Goal: Task Accomplishment & Management: Complete application form

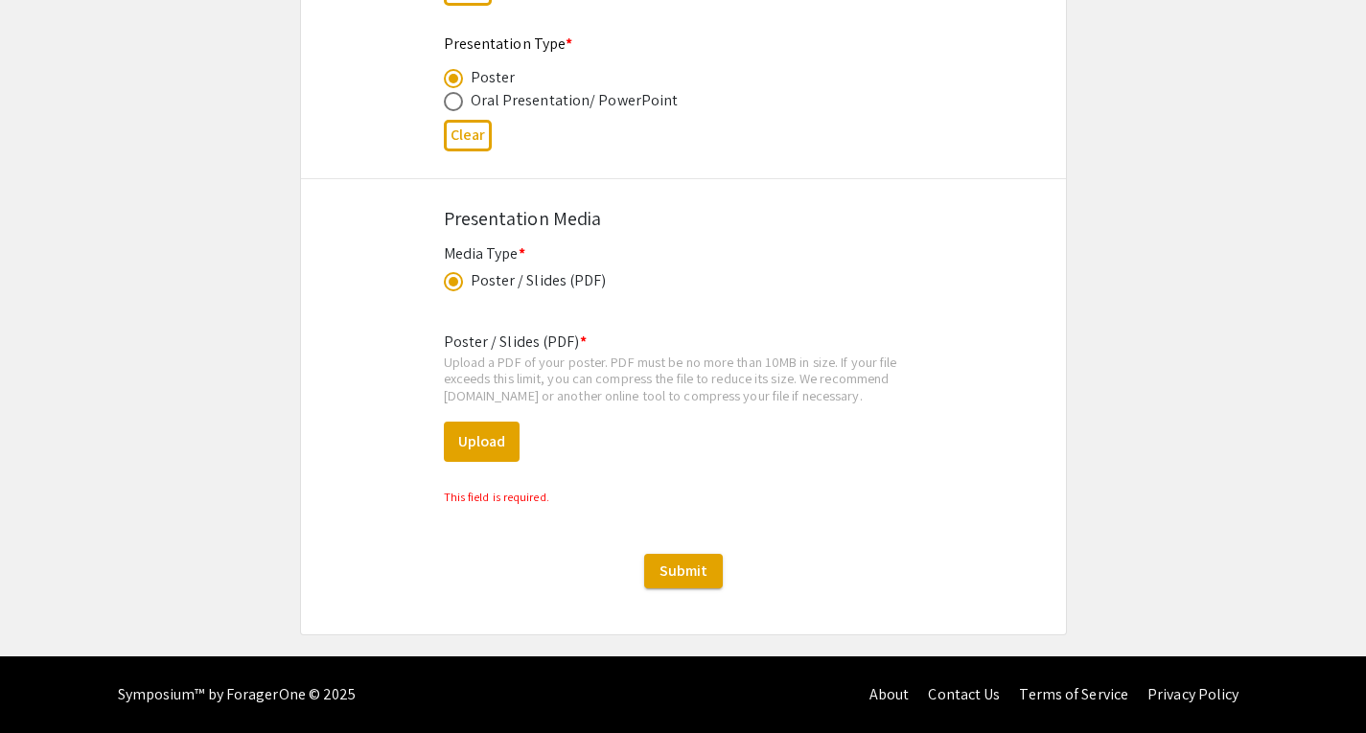
scroll to position [514, 0]
click at [483, 430] on button "Upload" at bounding box center [482, 442] width 76 height 40
click at [452, 450] on button "Upload" at bounding box center [482, 442] width 76 height 40
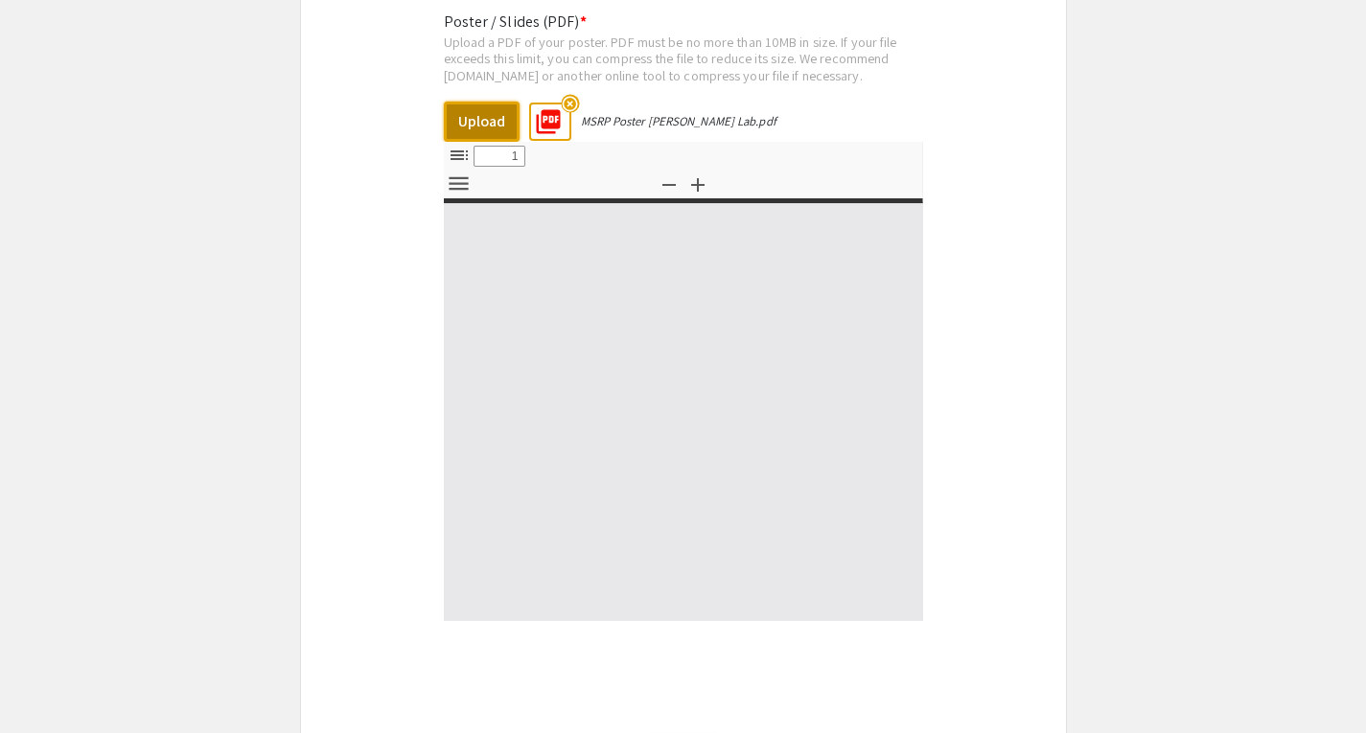
select select "custom"
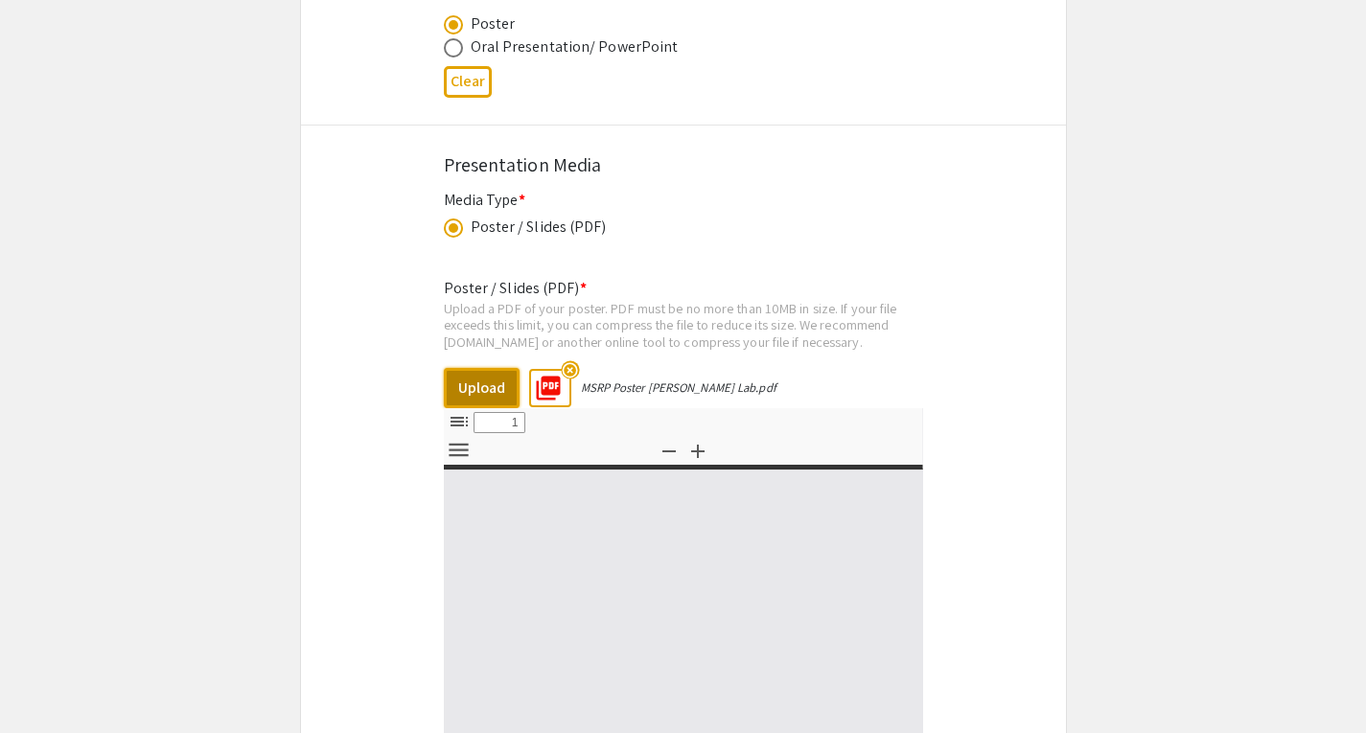
type input "0"
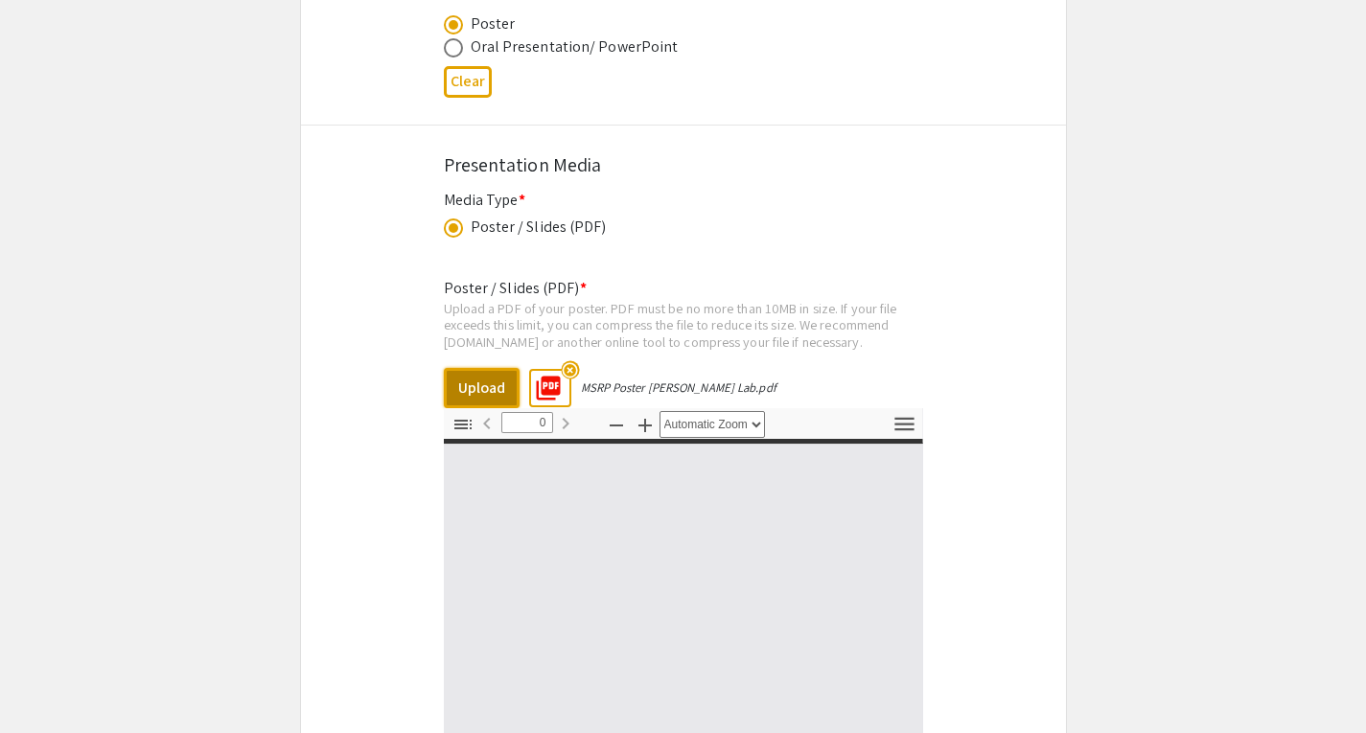
select select "custom"
type input "1"
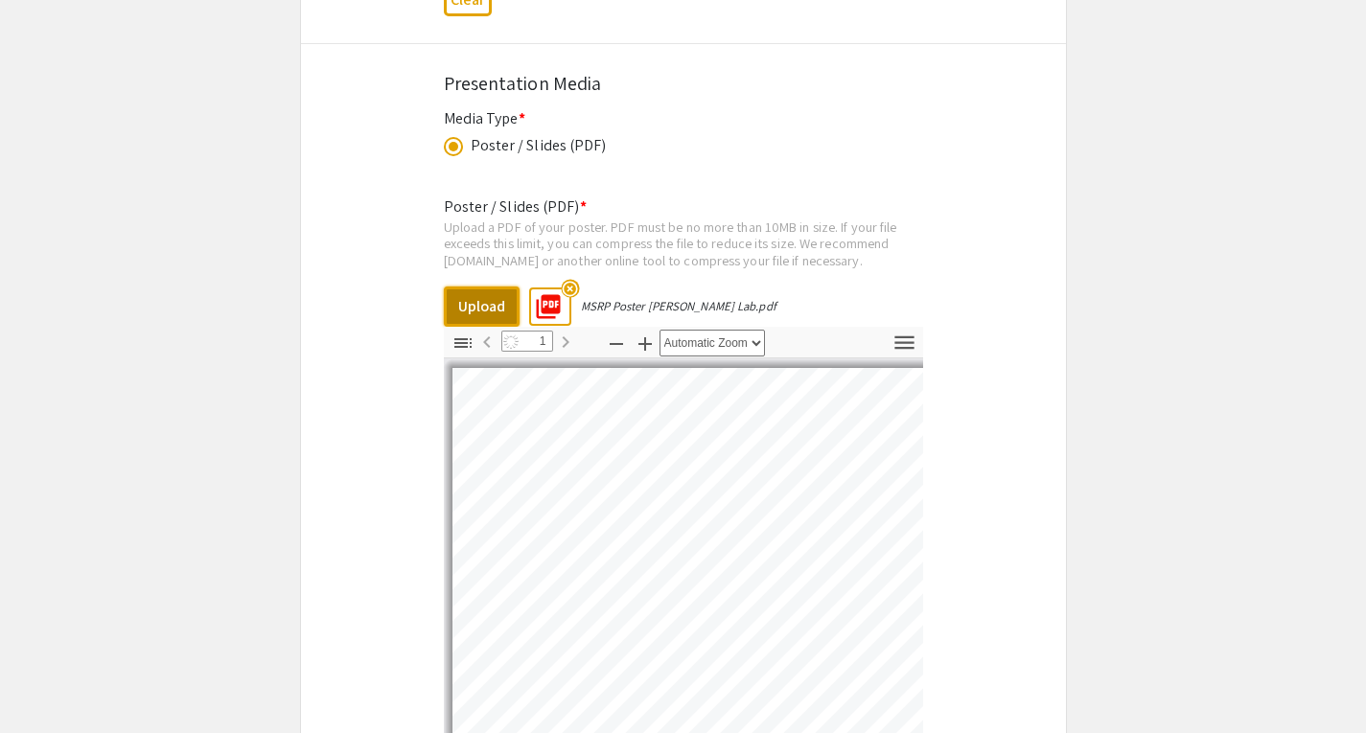
select select "auto"
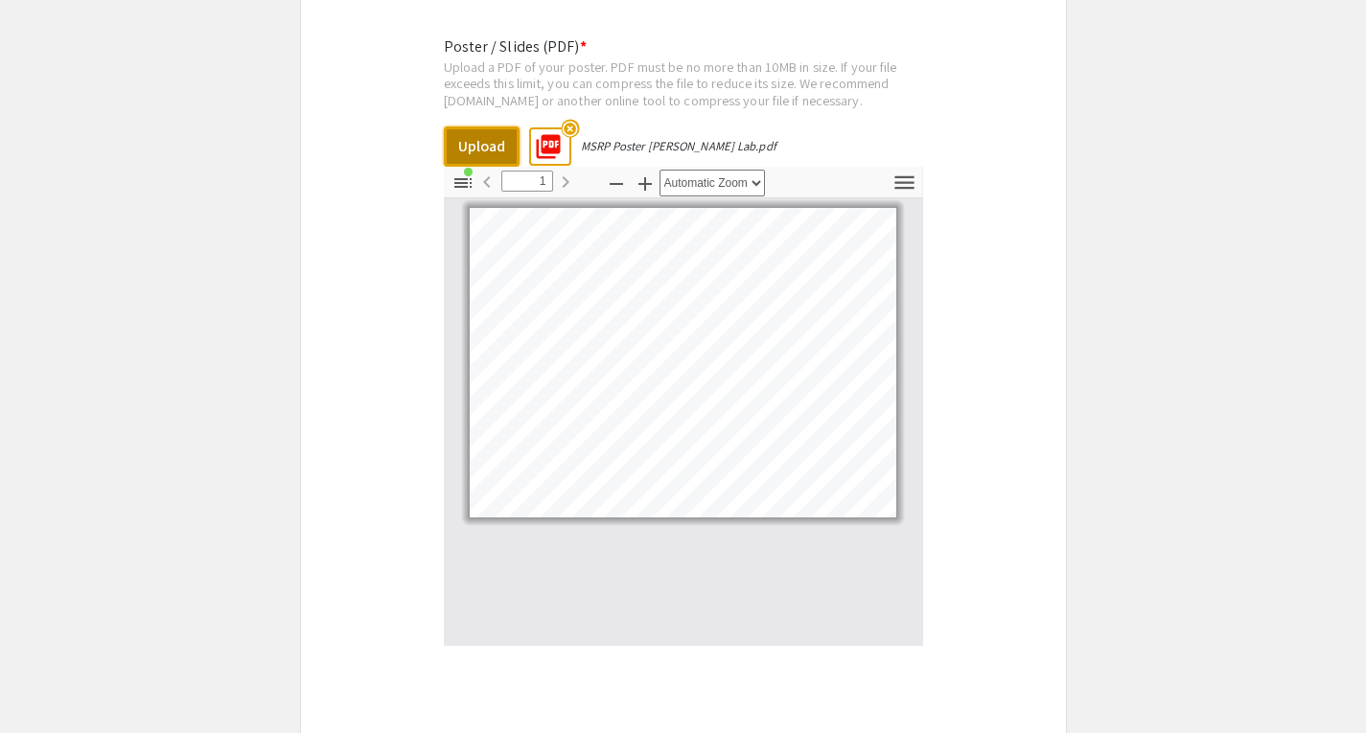
scroll to position [3630, 0]
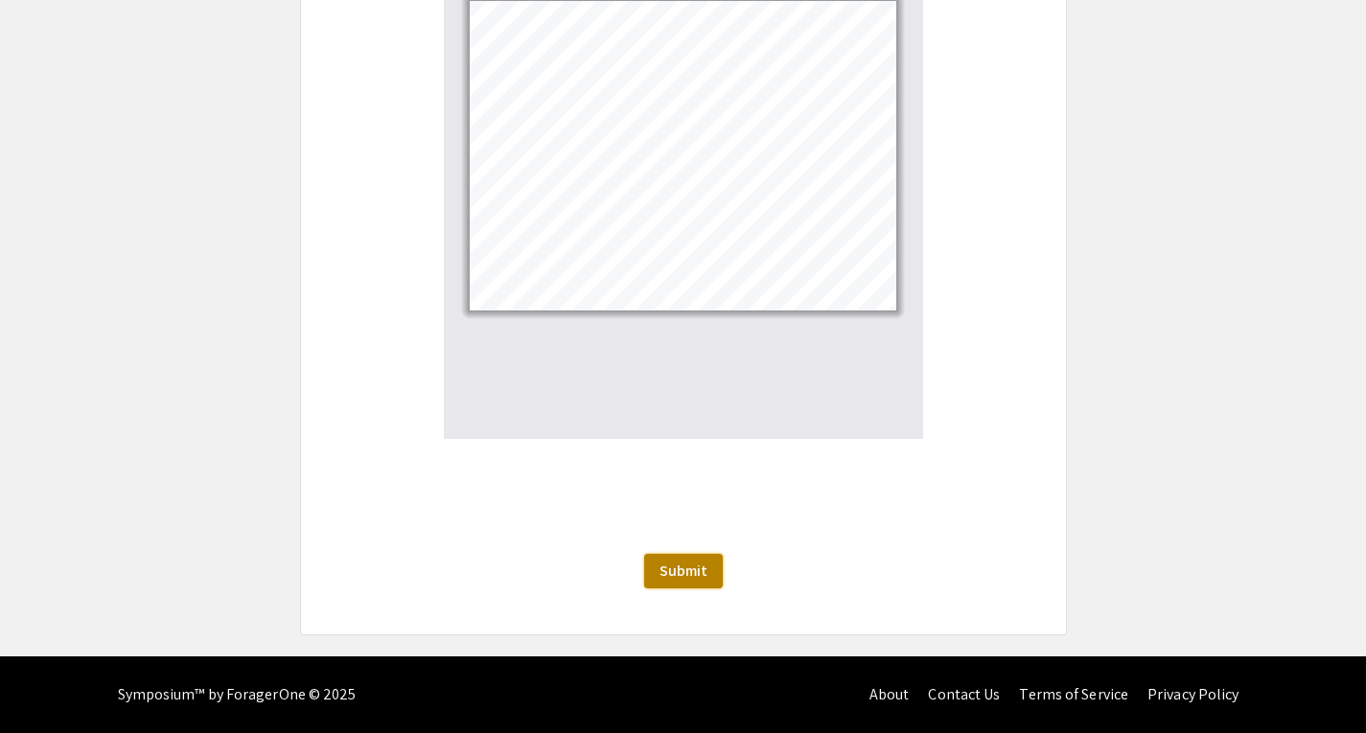
click at [674, 565] on span "Submit" at bounding box center [683, 571] width 48 height 20
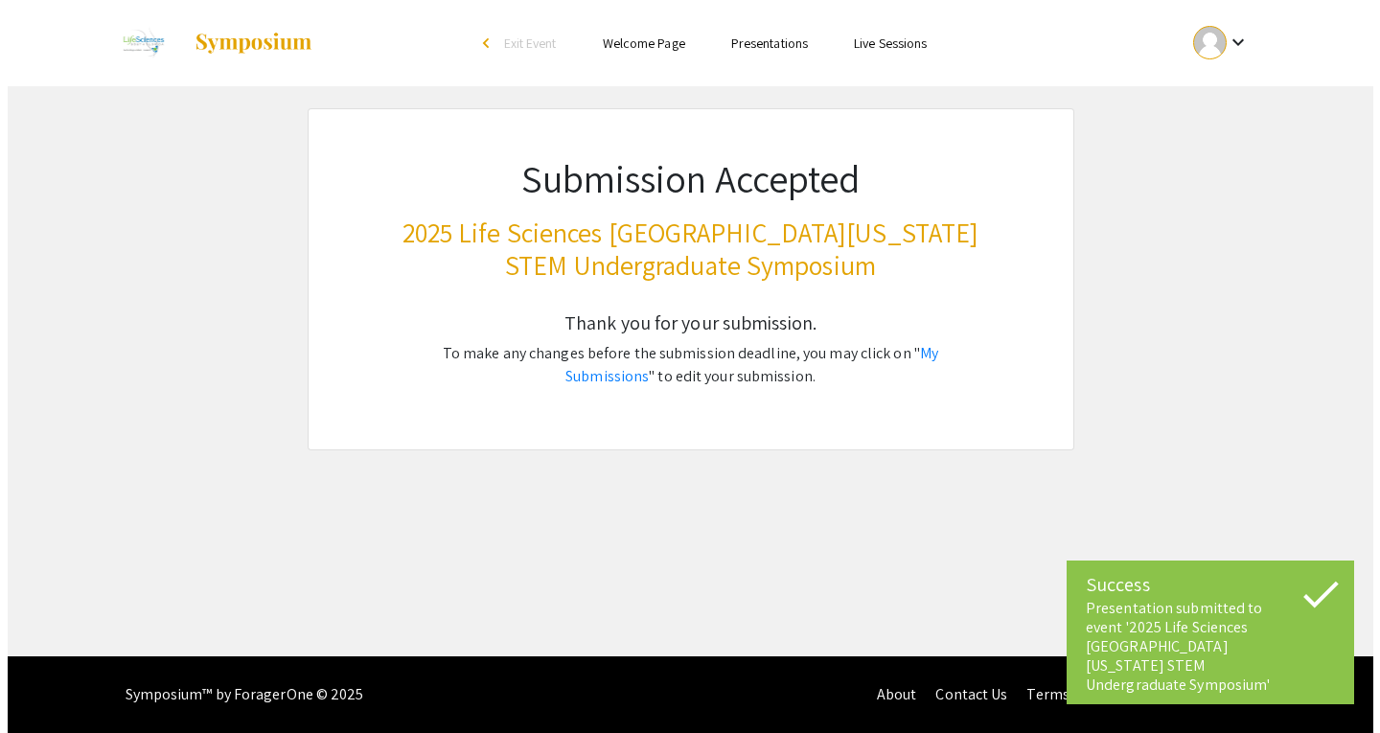
scroll to position [0, 0]
click at [933, 353] on link "My Submissions" at bounding box center [751, 364] width 373 height 43
